Goal: Check status: Check status

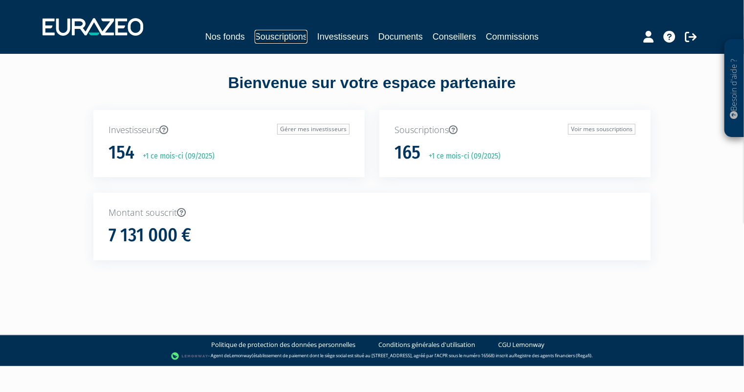
click at [273, 34] on link "Souscriptions" at bounding box center [281, 37] width 53 height 14
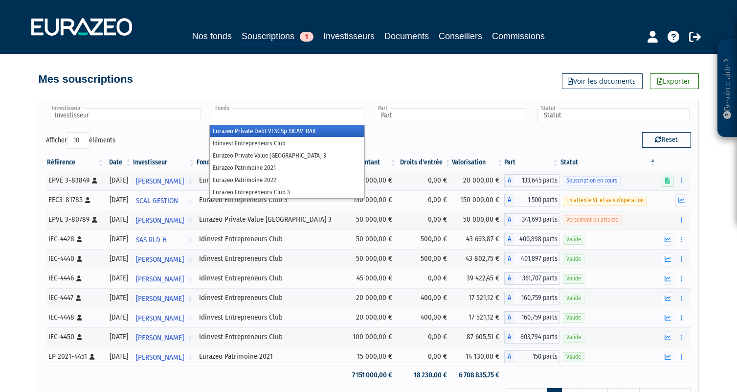
click at [242, 117] on input "text" at bounding box center [288, 115] width 152 height 14
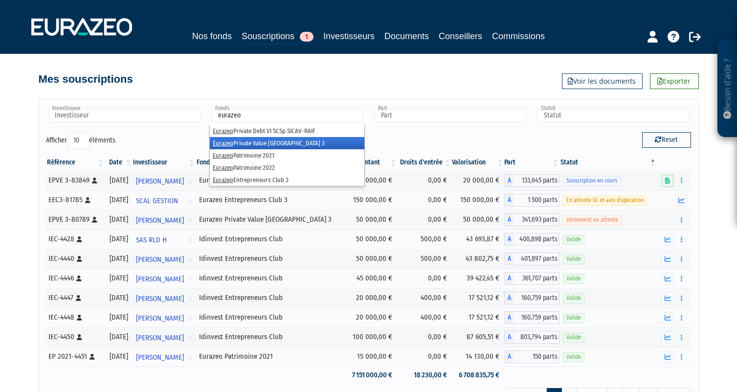
type input "eurazeo"
click at [272, 145] on li "Eurazeo Private Value [GEOGRAPHIC_DATA] 3" at bounding box center [287, 143] width 154 height 12
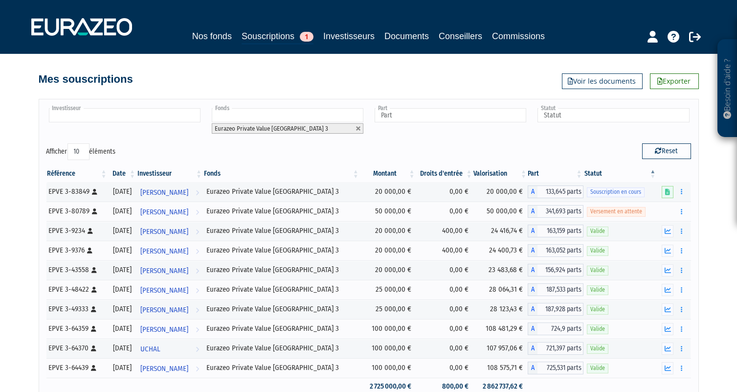
click at [136, 115] on input "text" at bounding box center [125, 115] width 152 height 14
type input "mieli"
click at [66, 145] on li "[PERSON_NAME]" at bounding box center [124, 143] width 154 height 12
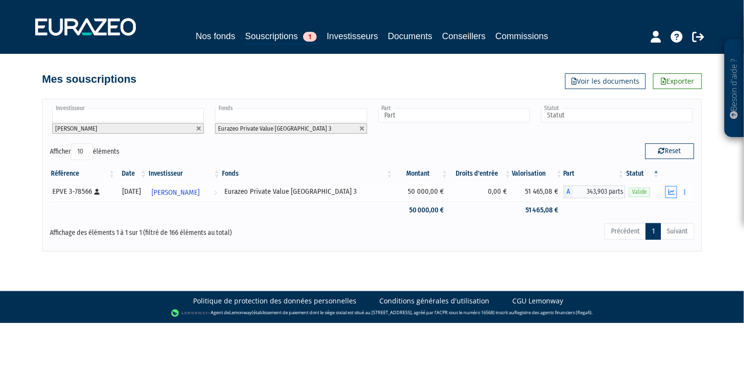
click at [670, 191] on icon "button" at bounding box center [671, 192] width 6 height 6
